Goal: Task Accomplishment & Management: Manage account settings

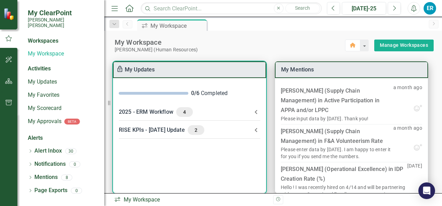
click at [159, 129] on div "RISE KPIs - JUL Update 2" at bounding box center [185, 130] width 133 height 10
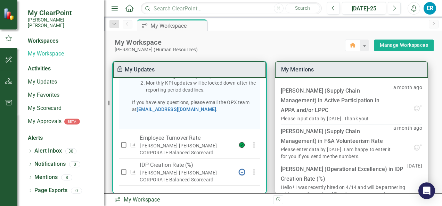
scroll to position [219, 0]
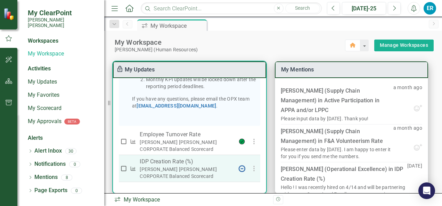
click at [154, 165] on p "IDP Creation Rate (%)" at bounding box center [187, 162] width 94 height 8
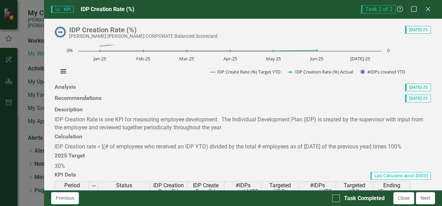
scroll to position [139, 0]
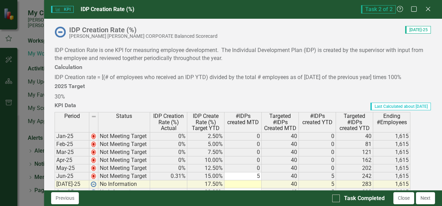
click at [66, 24] on div at bounding box center [243, 24] width 377 height 0
click at [411, 22] on span "[DATE]-25" at bounding box center [418, 18] width 26 height 8
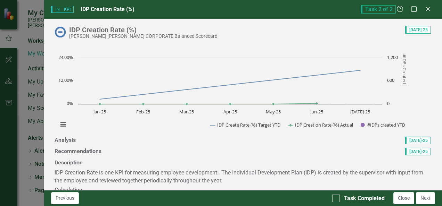
scroll to position [0, 0]
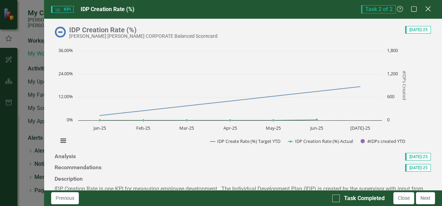
click at [425, 8] on icon "Close" at bounding box center [428, 9] width 9 height 7
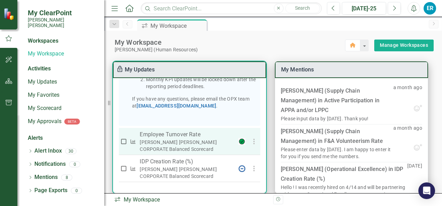
click at [176, 134] on p "Employee Turnover Rate​" at bounding box center [187, 135] width 94 height 8
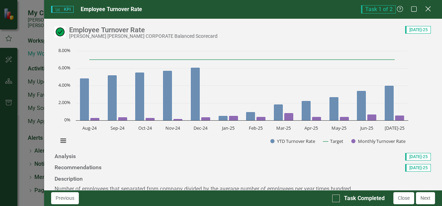
click at [427, 10] on icon at bounding box center [427, 8] width 5 height 5
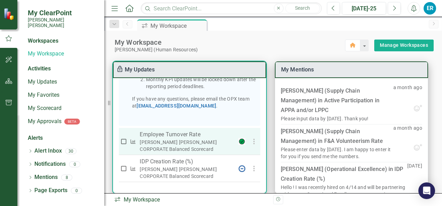
click at [123, 142] on input "checkbox" at bounding box center [123, 141] width 7 height 7
checkbox input "true"
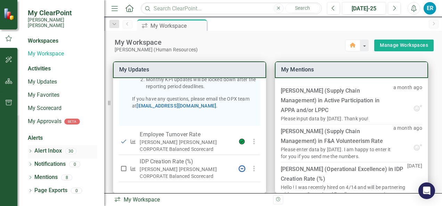
click at [50, 148] on link "Alert Inbox" at bounding box center [47, 151] width 27 height 8
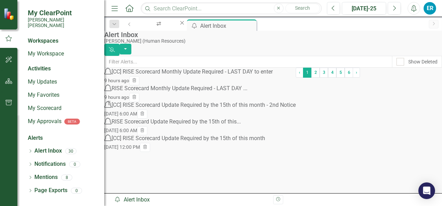
click at [175, 76] on div "[CC] RISE Scorecard Monthly Update Required - LAST DAY to enter" at bounding box center [192, 72] width 161 height 8
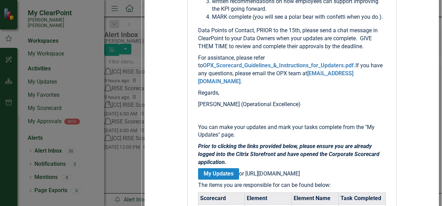
scroll to position [382, 0]
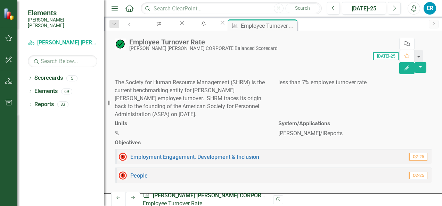
scroll to position [625, 0]
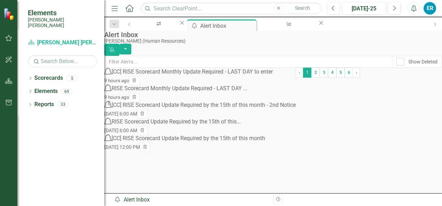
click at [185, 93] on div "RISE Scorecard Monthly Update Required - LAST DAY ..." at bounding box center [180, 89] width 136 height 8
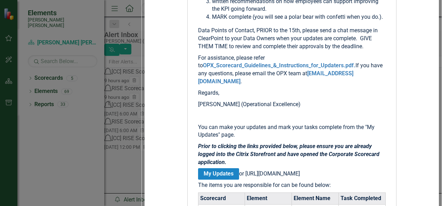
scroll to position [174, 0]
click at [203, 69] on link "OPX_Scorecard_Guidelines_&_Instructions_for_Updaters.pdf." at bounding box center [279, 65] width 153 height 7
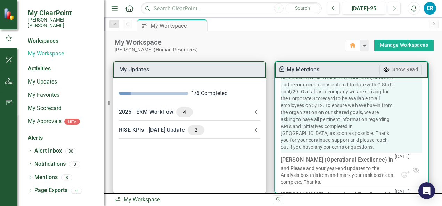
scroll to position [452, 0]
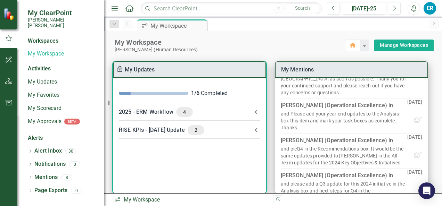
click at [256, 112] on icon at bounding box center [256, 112] width 8 height 8
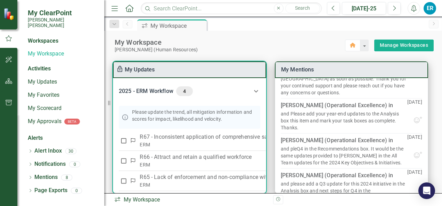
scroll to position [35, 0]
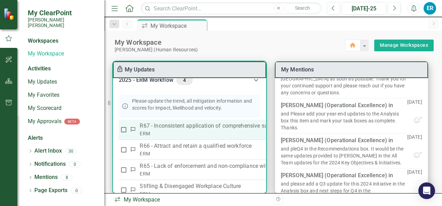
click at [175, 125] on p "R67 - Inconsistent application of comprehensive safety rules/guidelines and eff…" at bounding box center [278, 126] width 276 height 8
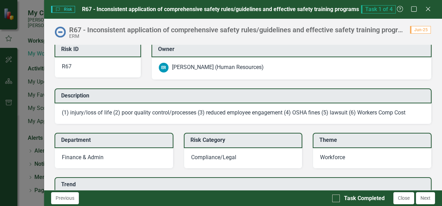
scroll to position [0, 0]
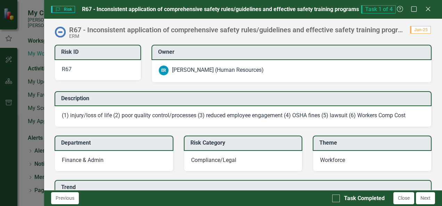
click at [214, 71] on div "[PERSON_NAME] (Human Resources)" at bounding box center [218, 70] width 92 height 8
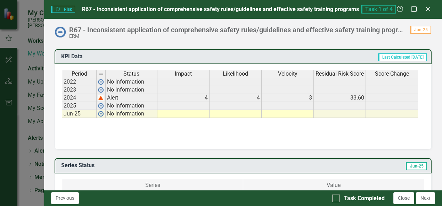
scroll to position [313, 0]
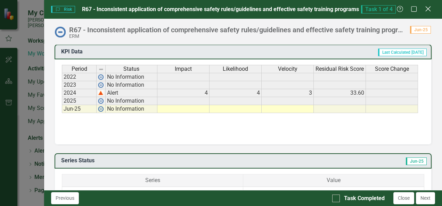
click at [427, 9] on icon at bounding box center [427, 8] width 5 height 5
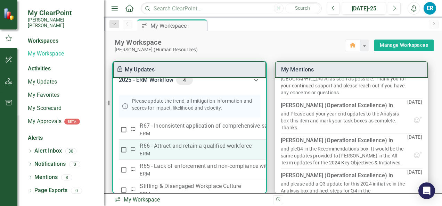
click at [174, 146] on p "R66 - Attract and retain a qualified workforce" at bounding box center [278, 146] width 276 height 8
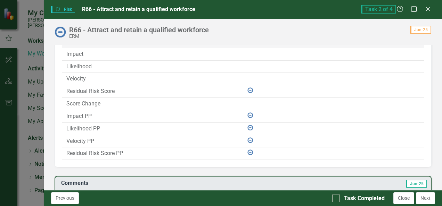
scroll to position [477, 0]
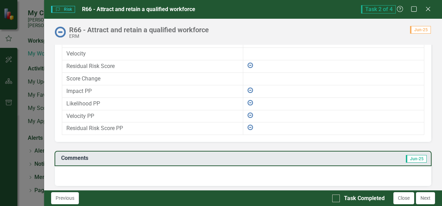
click at [247, 64] on img at bounding box center [250, 66] width 6 height 6
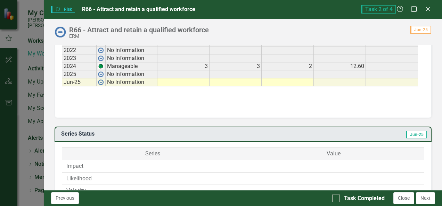
scroll to position [268, 0]
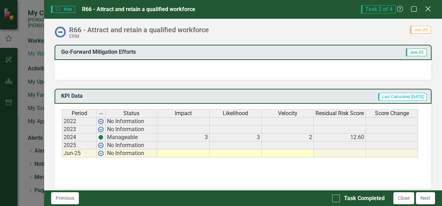
click at [425, 8] on icon "Close" at bounding box center [428, 9] width 9 height 7
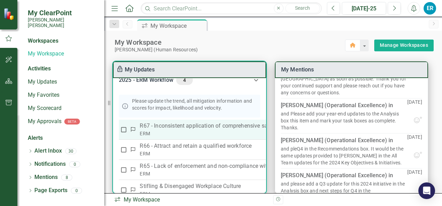
click at [180, 125] on p "R67 - Inconsistent application of comprehensive safety rules/guidelines and eff…" at bounding box center [278, 126] width 276 height 8
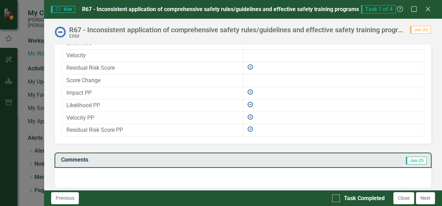
scroll to position [477, 0]
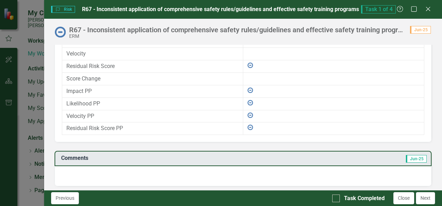
click at [120, 171] on div at bounding box center [243, 176] width 377 height 20
click at [111, 161] on td "Comments" at bounding box center [163, 159] width 204 height 11
click at [143, 168] on div at bounding box center [243, 176] width 377 height 20
click at [430, 6] on icon at bounding box center [427, 8] width 5 height 5
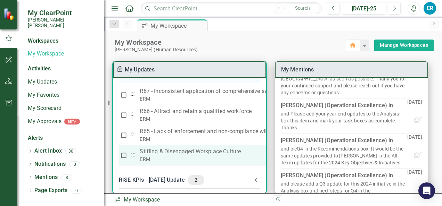
scroll to position [73, 0]
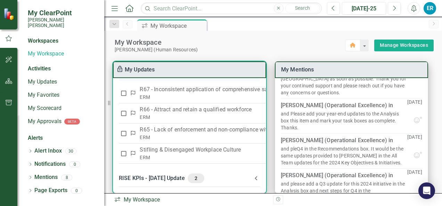
click at [157, 178] on div "RISE KPIs - JUL Update 2" at bounding box center [185, 179] width 133 height 10
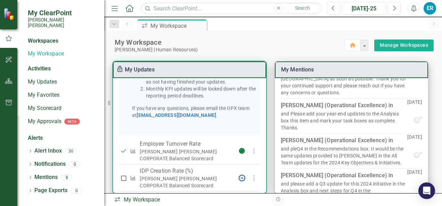
scroll to position [340, 0]
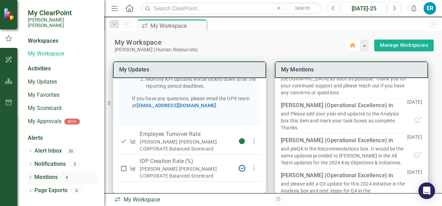
click at [46, 174] on link "Mentions" at bounding box center [45, 178] width 23 height 8
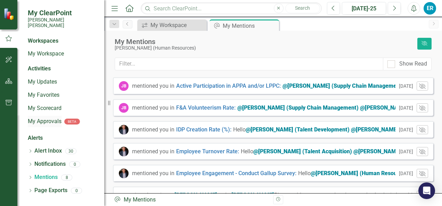
click at [46, 118] on link "My Approvals" at bounding box center [45, 122] width 34 height 8
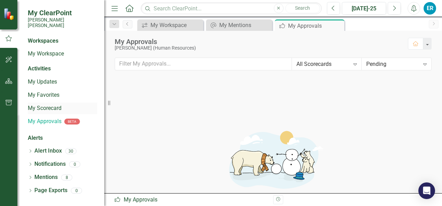
click at [42, 105] on link "My Scorecard" at bounding box center [62, 109] width 69 height 8
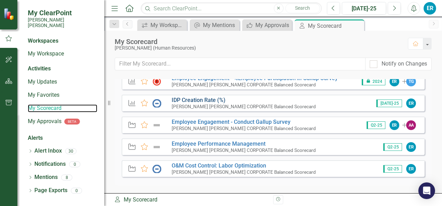
scroll to position [35, 0]
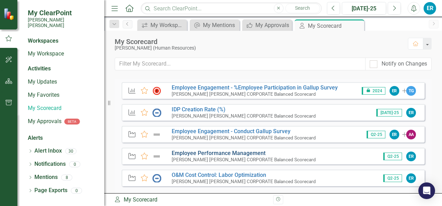
click at [202, 152] on link "Employee Performance Management" at bounding box center [219, 153] width 94 height 7
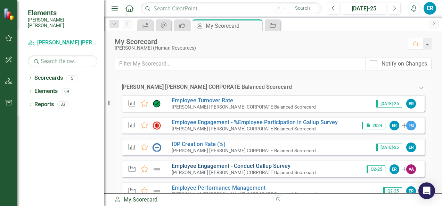
click at [208, 165] on link "Employee Engagement - Conduct Gallup Survey" at bounding box center [231, 166] width 119 height 7
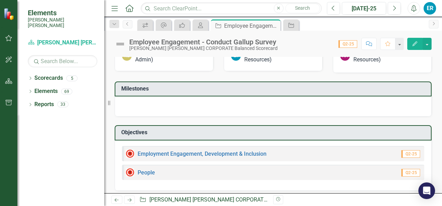
scroll to position [295, 0]
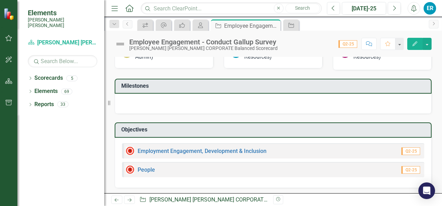
click at [124, 99] on div at bounding box center [273, 104] width 317 height 20
click at [412, 44] on icon "Edit" at bounding box center [415, 43] width 6 height 5
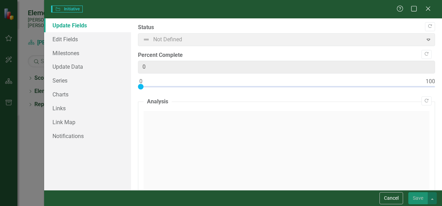
type input "0"
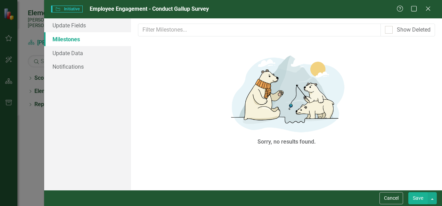
scroll to position [0, 0]
click at [80, 42] on link "Milestones" at bounding box center [87, 39] width 87 height 14
click at [430, 10] on icon "Close" at bounding box center [428, 8] width 9 height 7
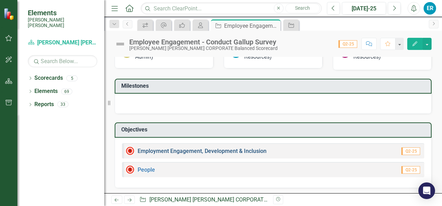
click at [153, 149] on link "Employment Engagement, Development & Inclusion" at bounding box center [202, 151] width 129 height 7
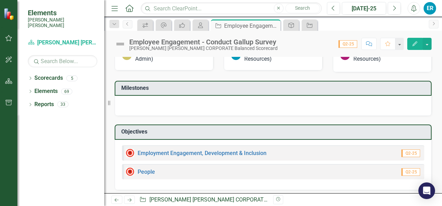
scroll to position [295, 0]
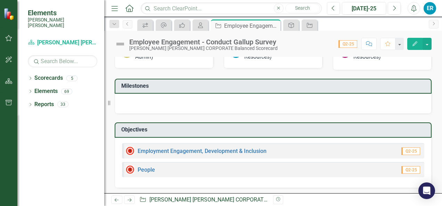
click at [128, 101] on div at bounding box center [273, 104] width 317 height 20
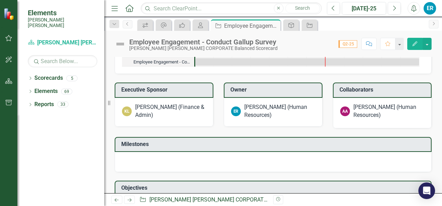
scroll to position [260, 0]
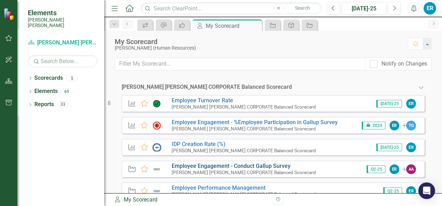
click at [234, 165] on link "Employee Engagement - Conduct Gallup Survey" at bounding box center [231, 166] width 119 height 7
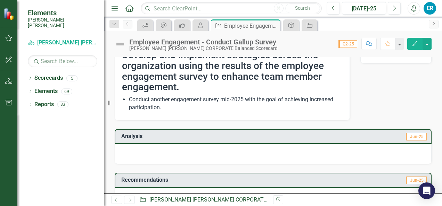
scroll to position [69, 0]
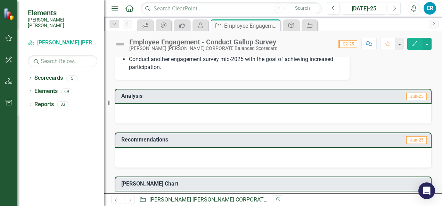
click at [123, 108] on div at bounding box center [273, 114] width 317 height 20
click at [124, 108] on div at bounding box center [273, 114] width 317 height 20
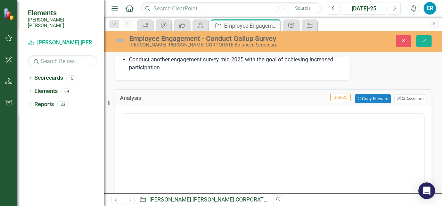
scroll to position [0, 0]
click at [133, 138] on p "Rich Text Area. Press ALT-0 for help." at bounding box center [273, 136] width 298 height 8
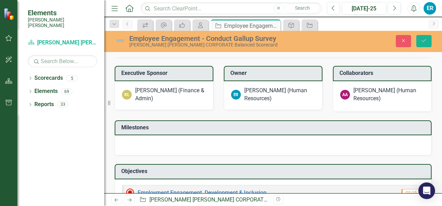
scroll to position [417, 0]
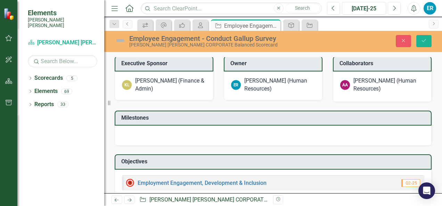
click at [129, 131] on div at bounding box center [273, 136] width 317 height 20
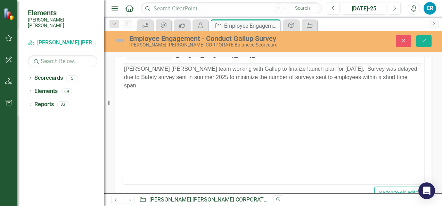
scroll to position [104, 0]
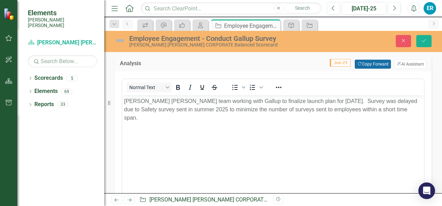
click at [367, 64] on button "Copy Forward Copy Forward" at bounding box center [373, 64] width 36 height 9
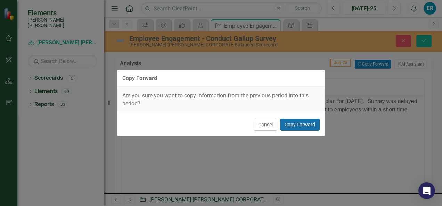
click at [300, 125] on button "Copy Forward" at bounding box center [300, 125] width 40 height 12
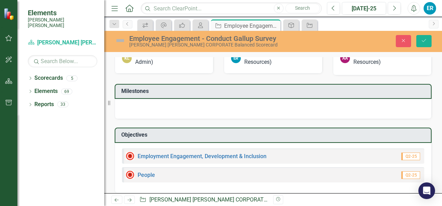
scroll to position [449, 0]
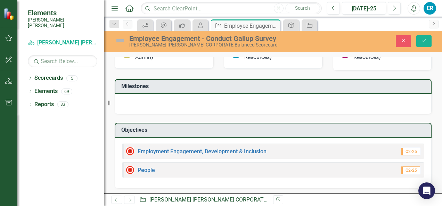
click at [142, 89] on td "Milestones" at bounding box center [274, 87] width 306 height 11
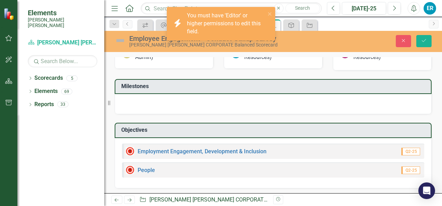
click at [135, 99] on div at bounding box center [273, 104] width 317 height 20
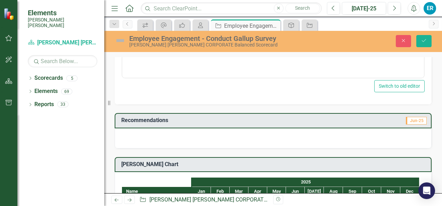
scroll to position [205, 0]
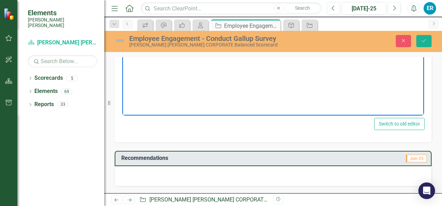
click at [153, 84] on body "Rich Text Area. Press ALT-0 for help." at bounding box center [273, 47] width 302 height 104
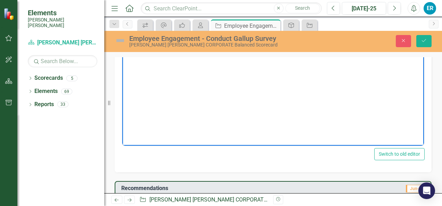
scroll to position [136, 0]
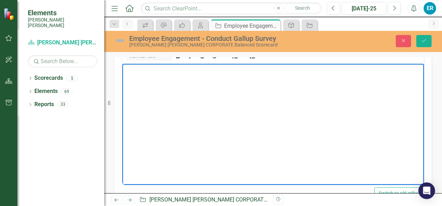
click at [149, 81] on body "Rich Text Area. Press ALT-0 for help." at bounding box center [273, 116] width 302 height 104
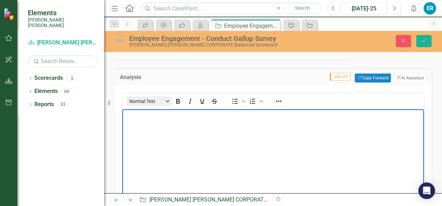
scroll to position [101, 0]
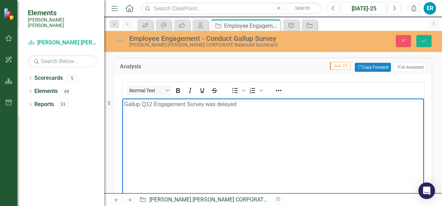
click at [206, 106] on p "Gallup Q12 Engagement Survey was delayed" at bounding box center [273, 104] width 298 height 8
click at [259, 104] on p "Gallup Q12 Engagement Survey launch was delayed" at bounding box center [273, 104] width 298 height 8
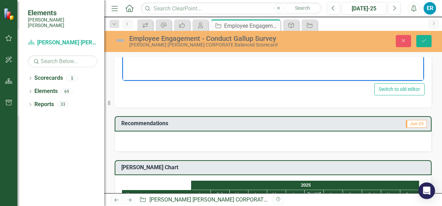
scroll to position [275, 0]
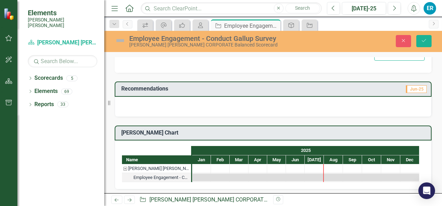
click at [123, 103] on div at bounding box center [273, 107] width 317 height 20
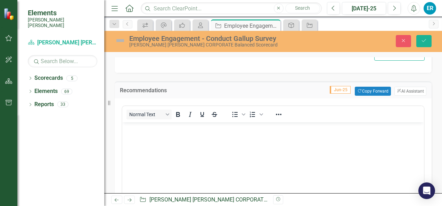
scroll to position [0, 0]
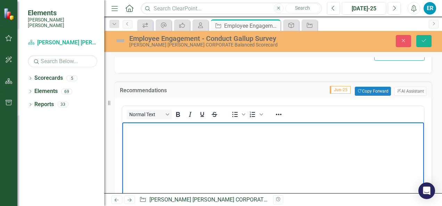
click at [140, 131] on p "Rich Text Area. Press ALT-0 for help." at bounding box center [273, 128] width 298 height 8
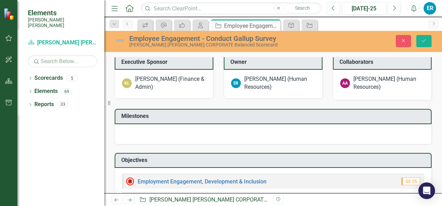
scroll to position [588, 0]
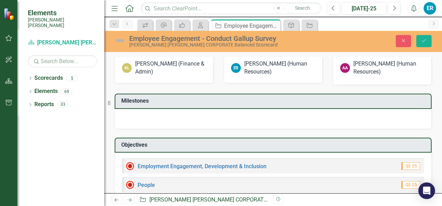
click at [129, 115] on div at bounding box center [273, 119] width 317 height 20
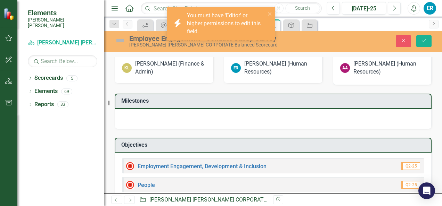
click at [122, 109] on div at bounding box center [273, 119] width 317 height 20
click at [124, 103] on td "Milestones" at bounding box center [274, 101] width 306 height 11
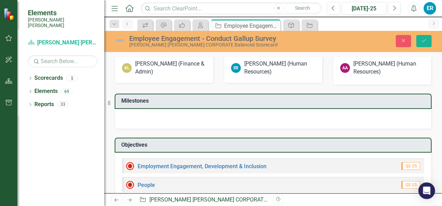
click at [129, 118] on div at bounding box center [273, 119] width 317 height 20
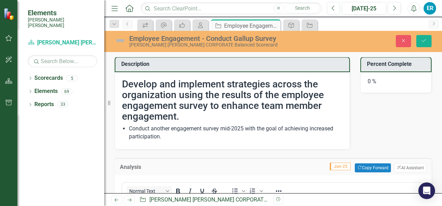
scroll to position [0, 0]
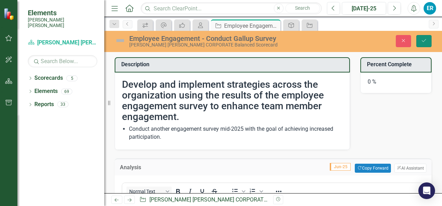
click at [425, 41] on icon "Save" at bounding box center [424, 40] width 6 height 5
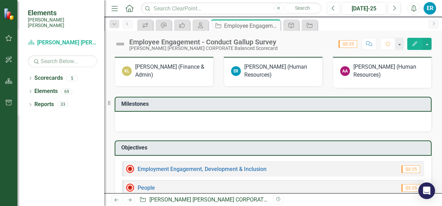
scroll to position [278, 0]
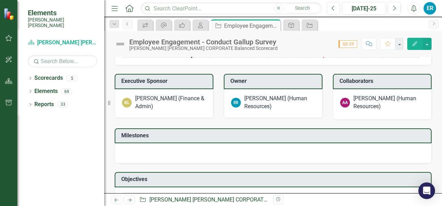
click at [128, 147] on div at bounding box center [273, 154] width 317 height 20
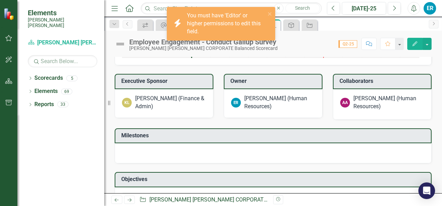
click at [128, 135] on h3 "Milestones" at bounding box center [274, 136] width 306 height 6
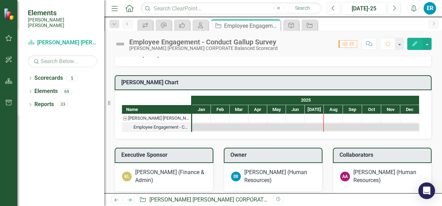
scroll to position [243, 0]
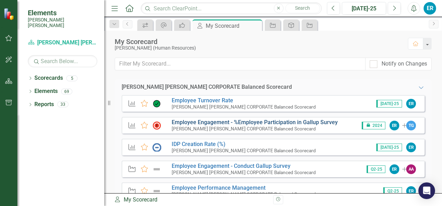
scroll to position [35, 0]
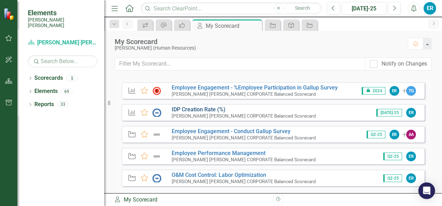
click at [194, 109] on link "IDP Creation Rate (%)" at bounding box center [199, 109] width 54 height 7
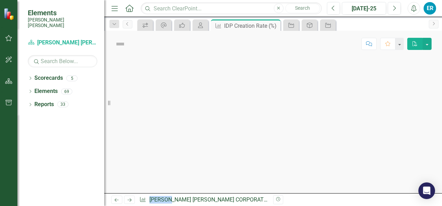
click at [194, 109] on div at bounding box center [273, 125] width 338 height 137
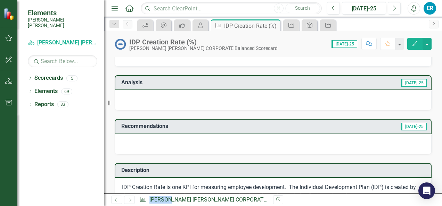
scroll to position [139, 0]
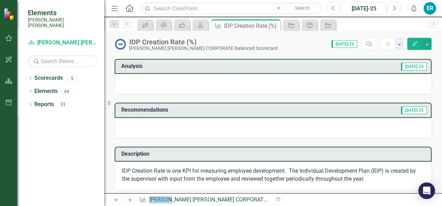
click at [136, 80] on div at bounding box center [273, 84] width 317 height 20
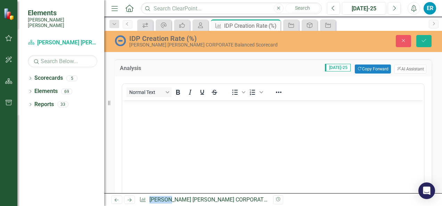
scroll to position [0, 0]
drag, startPoint x: 258, startPoint y: 180, endPoint x: 133, endPoint y: 108, distance: 144.3
click at [133, 108] on p "Rich Text Area. Press ALT-0 for help." at bounding box center [273, 106] width 298 height 8
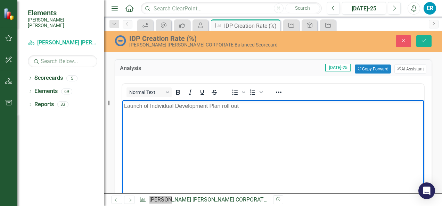
click at [149, 107] on p "Launch of Individual Development Plan roll out" at bounding box center [273, 106] width 298 height 8
click at [219, 106] on p "Individual Development Plan roll out" at bounding box center [273, 106] width 298 height 8
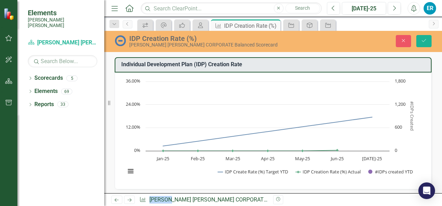
scroll to position [139, 0]
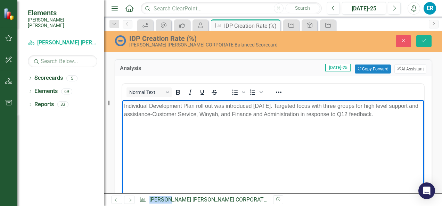
click at [124, 106] on p "Individual Development Plan roll out was introduced [DATE]. Targeted focus with…" at bounding box center [273, 110] width 298 height 17
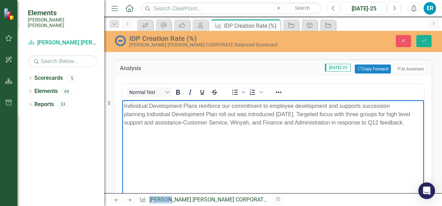
click at [327, 106] on p "Individual Development Plans reinforce our commitment to employee development a…" at bounding box center [273, 114] width 298 height 25
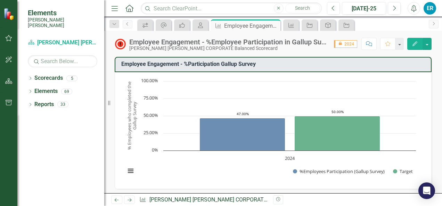
scroll to position [104, 0]
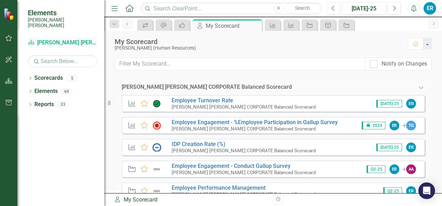
click at [52, 39] on link "Scorecard Santee Cooper CORPORATE Balanced Scorecard" at bounding box center [62, 43] width 69 height 8
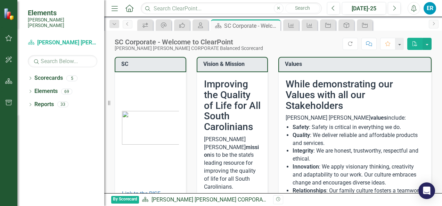
click at [430, 11] on div "ER" at bounding box center [430, 8] width 13 height 13
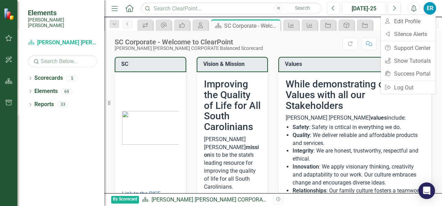
click at [22, 39] on div "Scorecard Santee Cooper CORPORATE Balanced Scorecard Search Dropdown Scorecards…" at bounding box center [60, 121] width 87 height 169
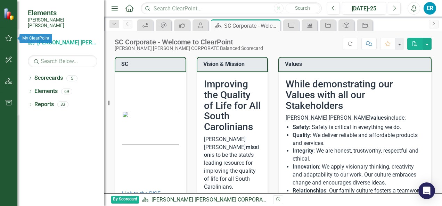
click at [9, 38] on icon "button" at bounding box center [8, 38] width 7 height 6
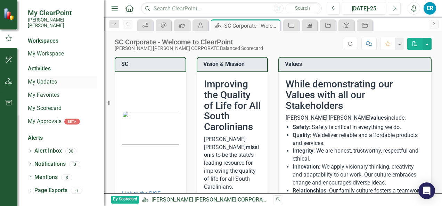
click at [38, 78] on link "My Updates" at bounding box center [62, 82] width 69 height 8
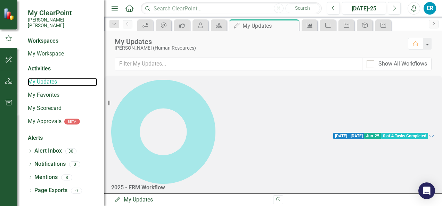
scroll to position [270, 0]
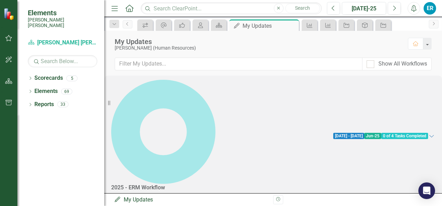
scroll to position [270, 0]
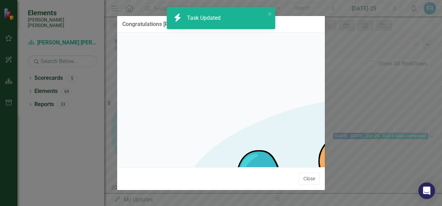
checkbox input "true"
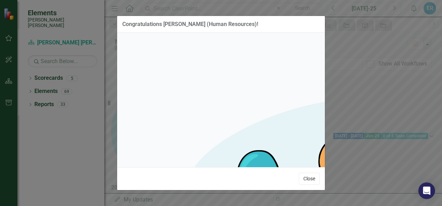
click at [308, 180] on button "Close" at bounding box center [309, 179] width 21 height 12
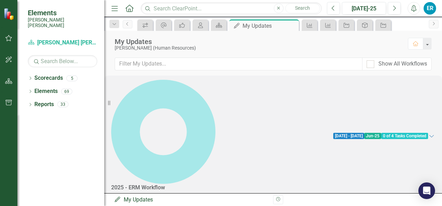
scroll to position [0, 0]
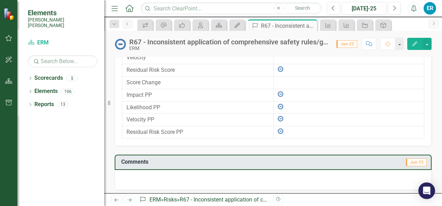
scroll to position [493, 0]
click at [125, 162] on td "Comments" at bounding box center [206, 162] width 171 height 11
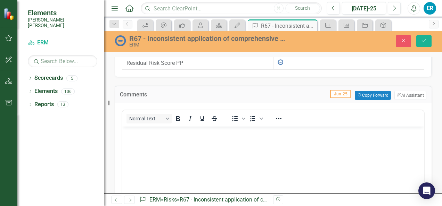
scroll to position [598, 0]
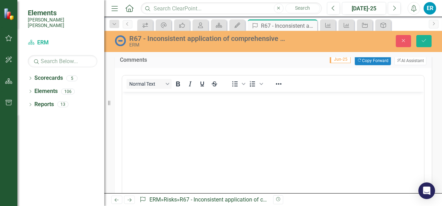
click at [131, 103] on body "Rich Text Area. Press ALT-0 for help." at bounding box center [273, 144] width 302 height 104
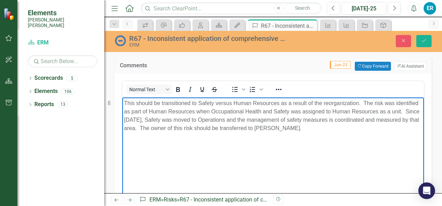
scroll to position [578, 0]
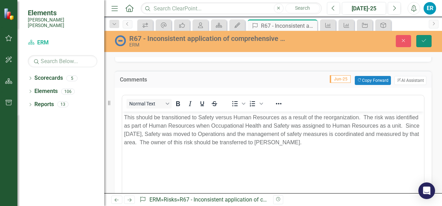
click at [424, 36] on button "Save" at bounding box center [423, 41] width 15 height 12
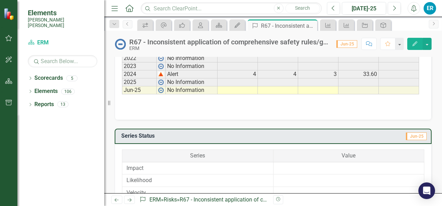
scroll to position [344, 0]
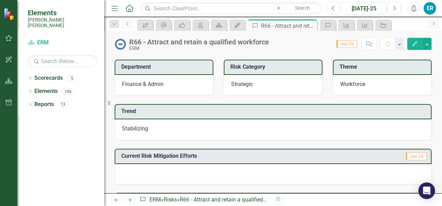
scroll to position [104, 0]
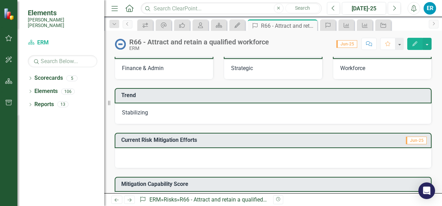
click at [125, 139] on h3 "Current Risk Mitigation Efforts" at bounding box center [240, 140] width 238 height 6
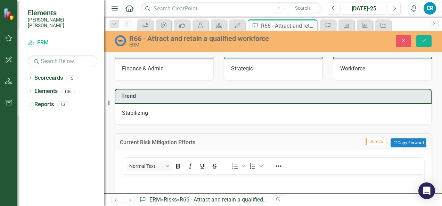
scroll to position [139, 0]
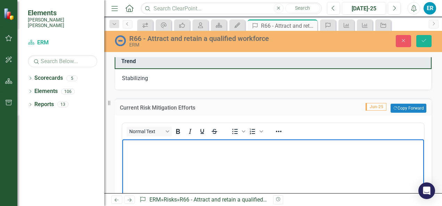
click at [140, 153] on body "Rich Text Area. Press ALT-0 for help." at bounding box center [273, 192] width 302 height 104
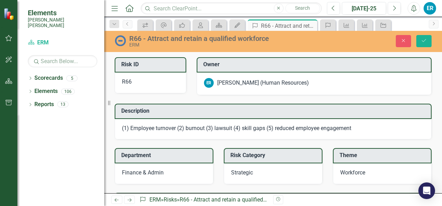
scroll to position [139, 0]
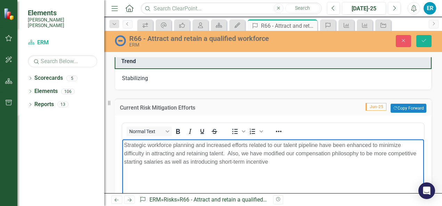
click at [220, 163] on p "Strategic workforce planning and increased efforts related to our talent pipeli…" at bounding box center [273, 153] width 298 height 25
click at [279, 161] on p "Strategic workforce planning and increased efforts related to our talent pipeli…" at bounding box center [273, 153] width 298 height 25
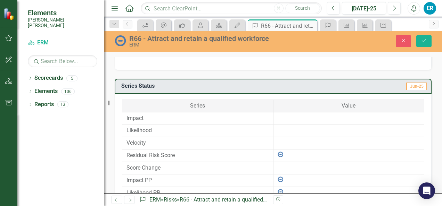
scroll to position [556, 0]
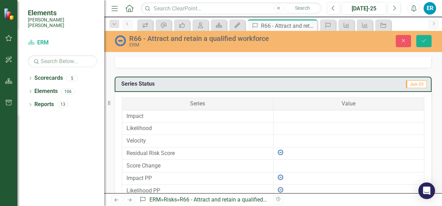
click at [279, 150] on img at bounding box center [281, 153] width 6 height 6
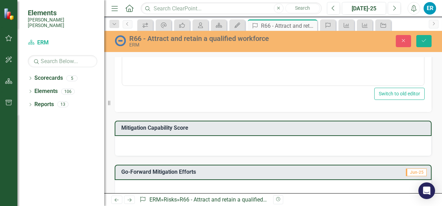
scroll to position [347, 0]
